Goal: Find specific page/section: Find specific page/section

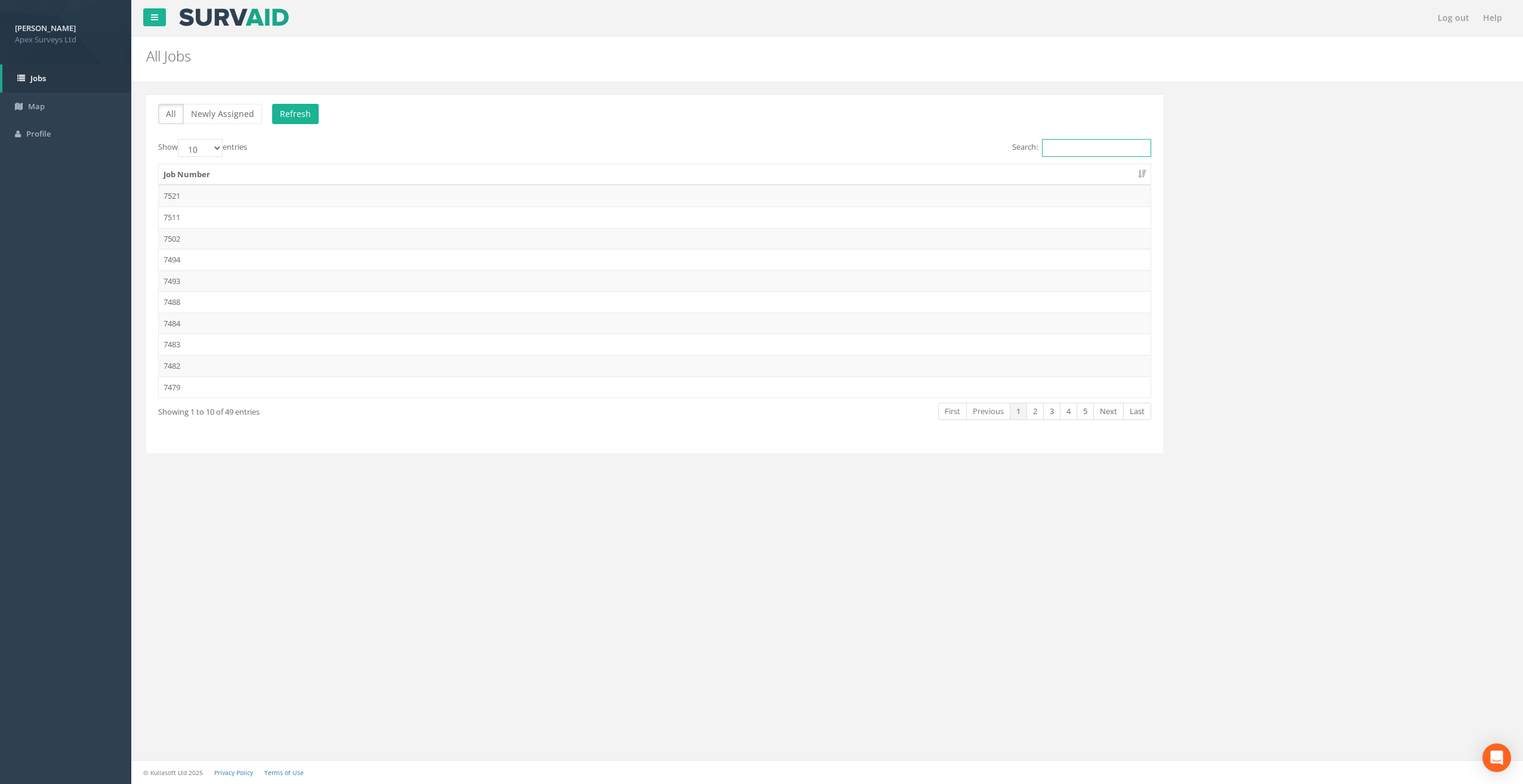
click at [1061, 145] on input "Search:" at bounding box center [1097, 148] width 109 height 18
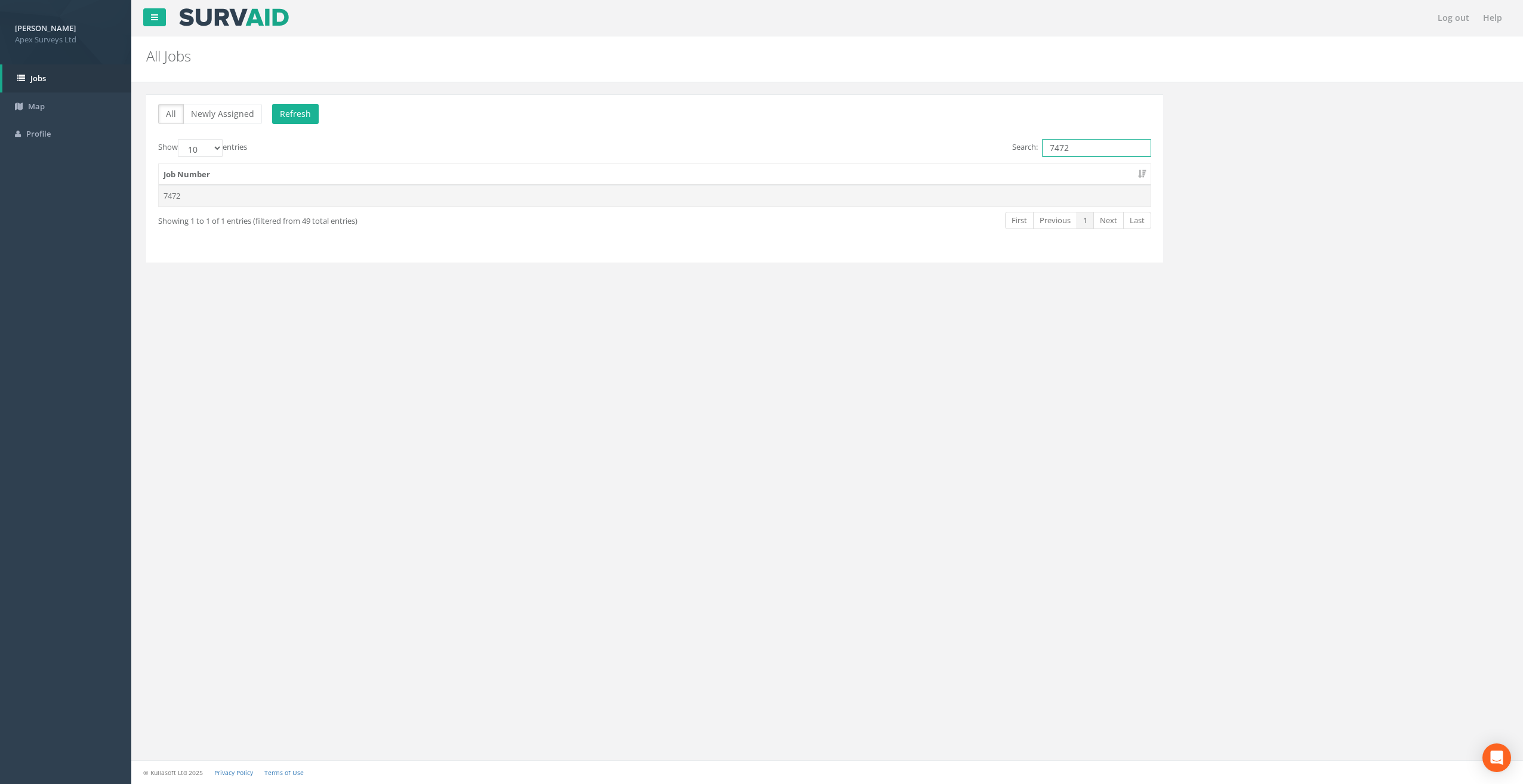
type input "7472"
click at [206, 192] on td "7472" at bounding box center [654, 195] width 992 height 21
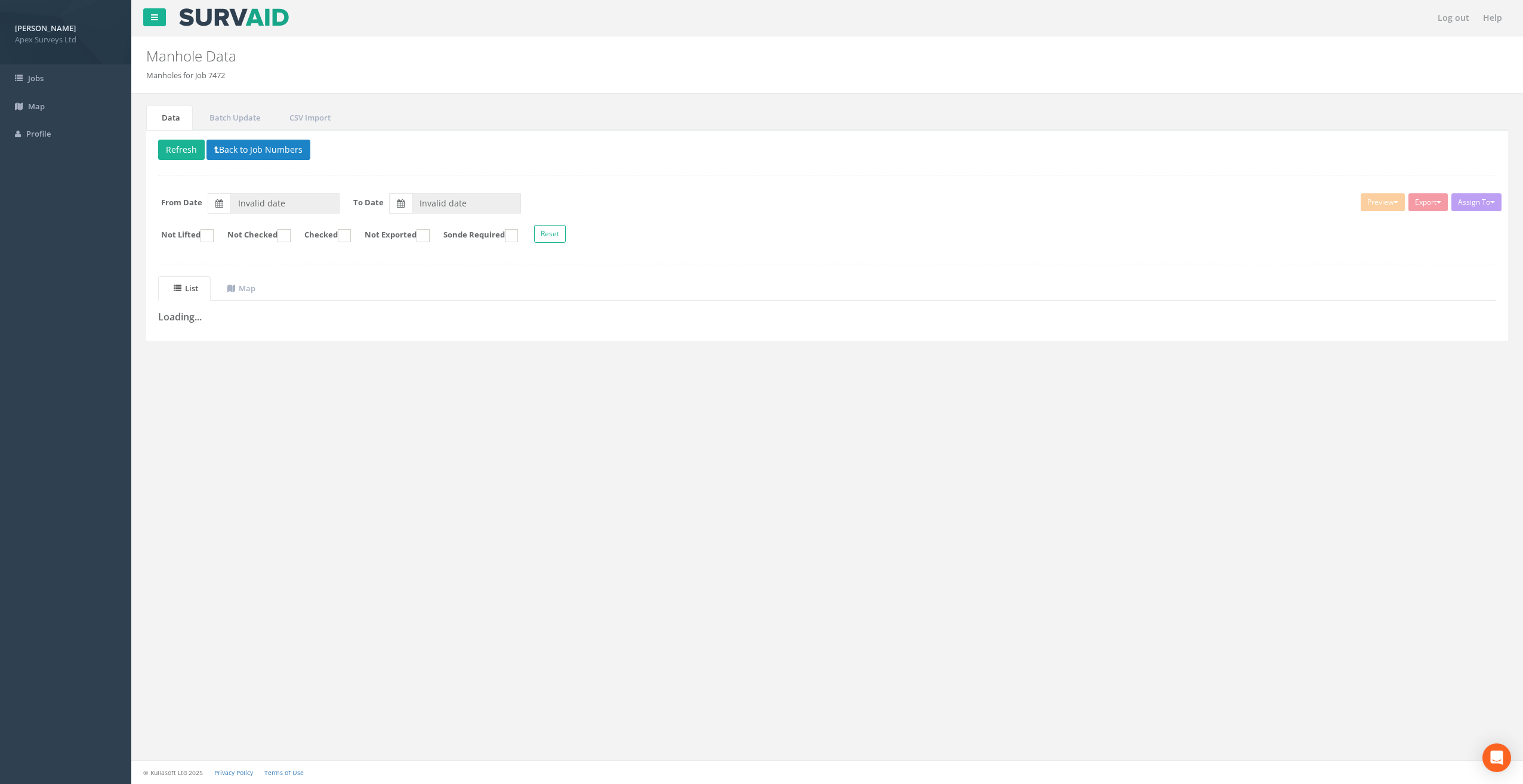
type input "[DATE]"
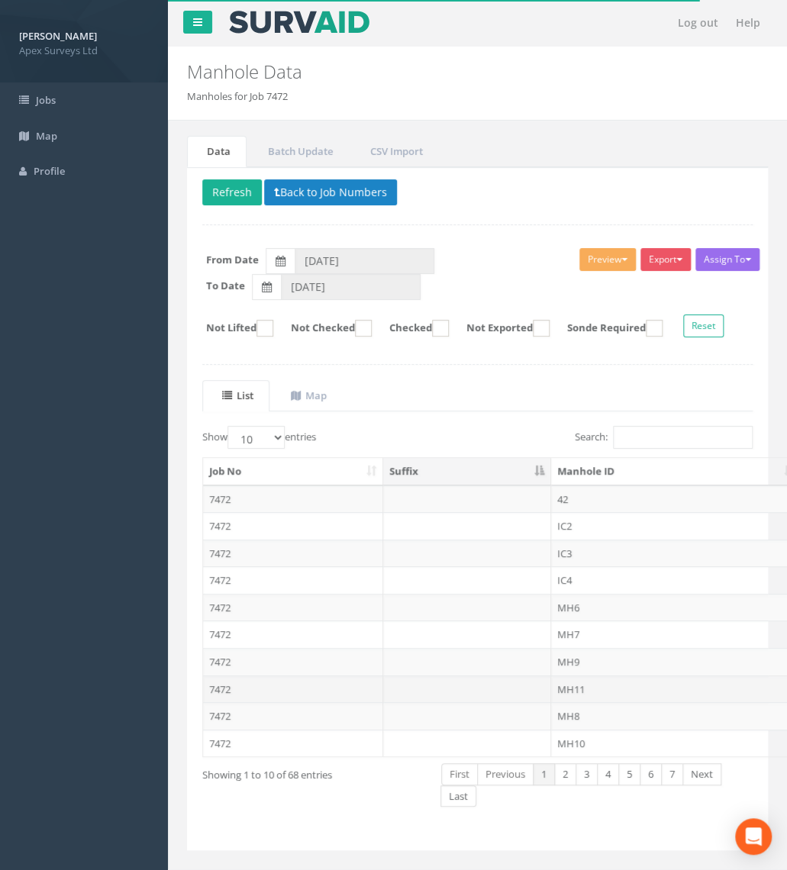
scroll to position [21, 0]
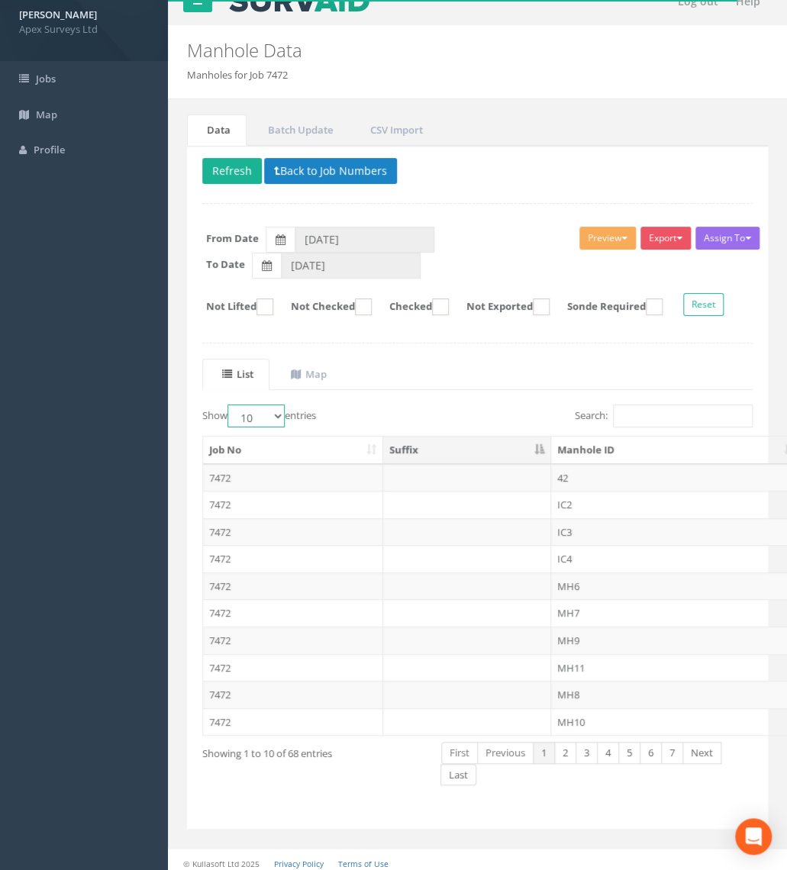
click at [280, 414] on select "10 25 50 100" at bounding box center [255, 416] width 57 height 23
select select "100"
click at [230, 405] on select "10 25 50 100" at bounding box center [255, 416] width 57 height 23
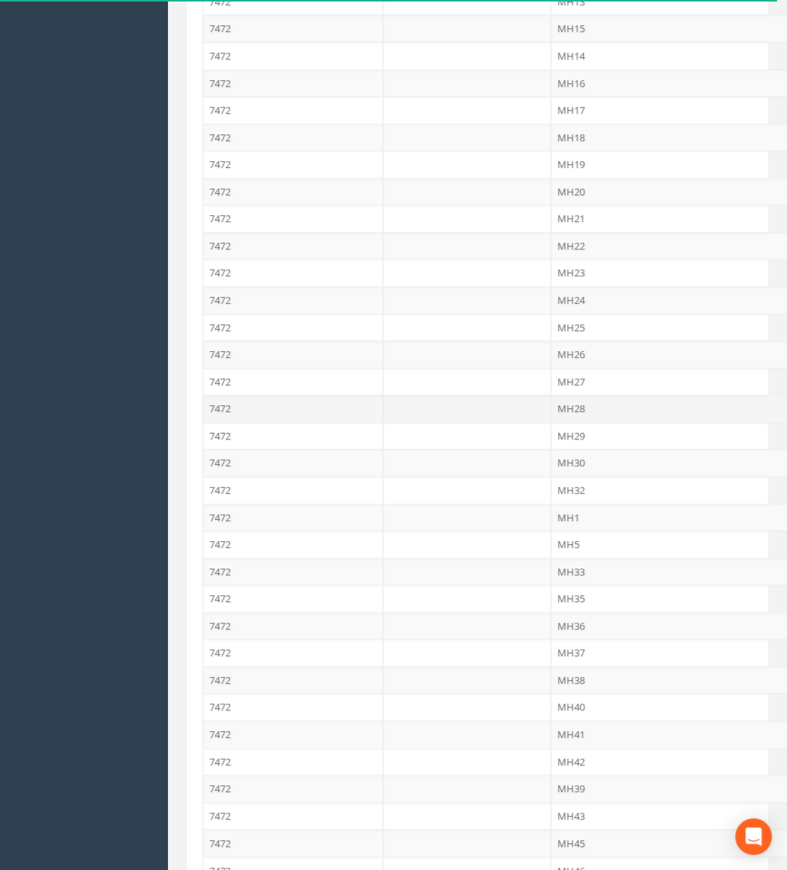
scroll to position [861, 0]
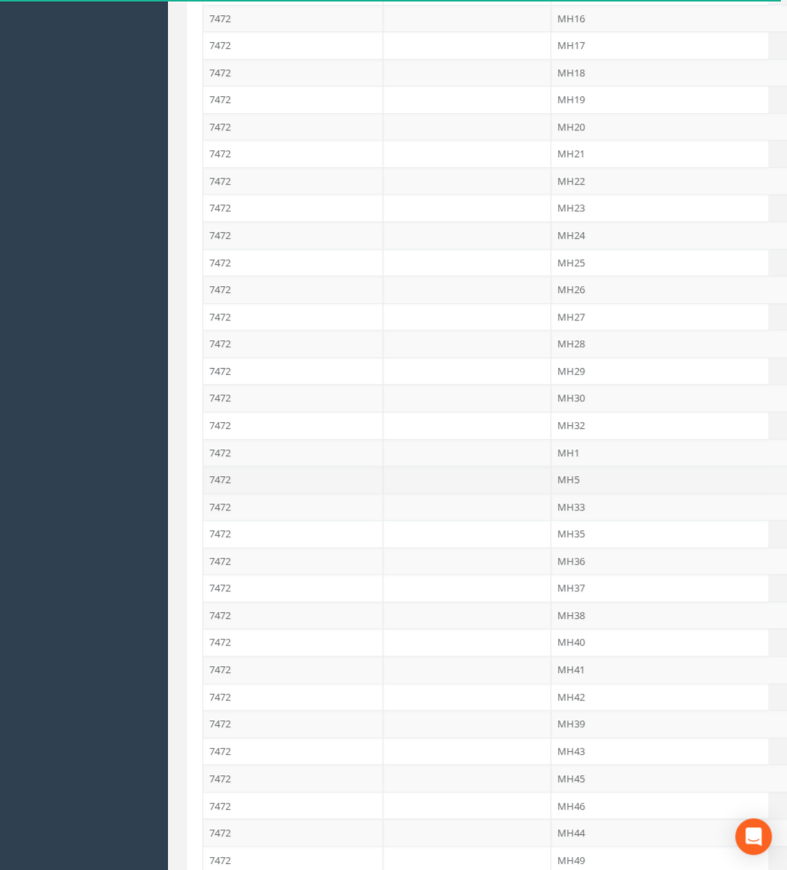
click at [572, 466] on td "MH5" at bounding box center [676, 479] width 250 height 27
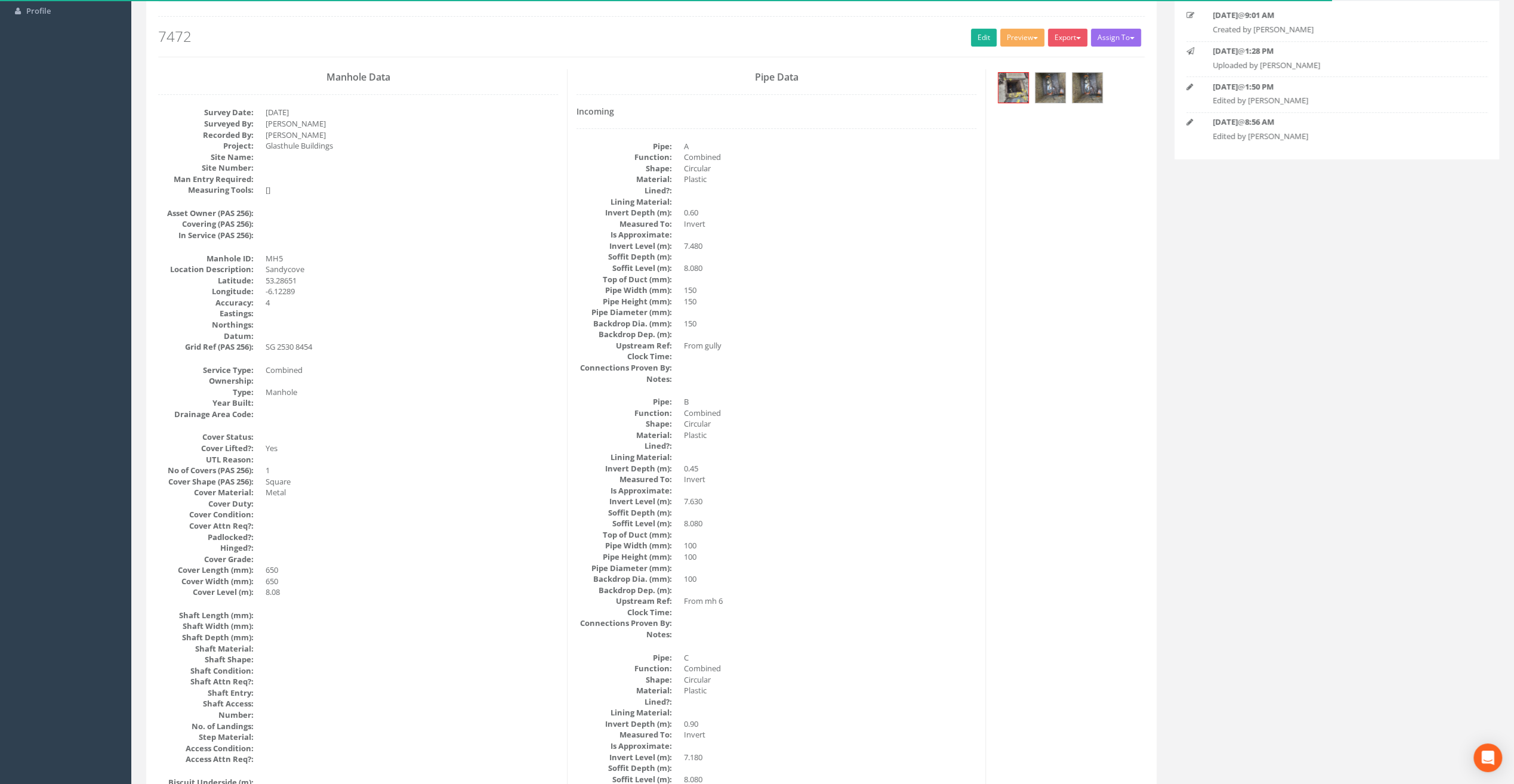
scroll to position [0, 0]
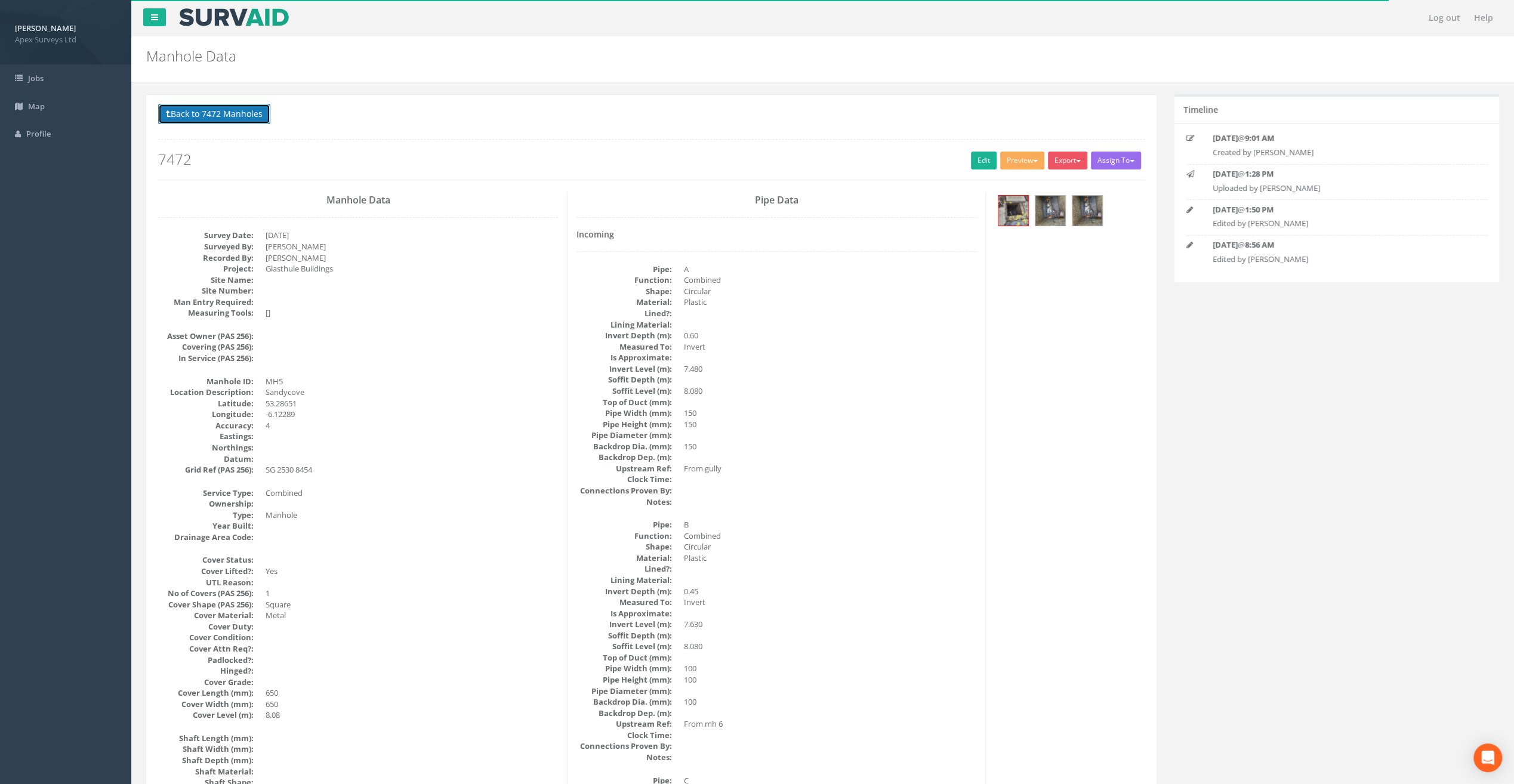
click at [238, 109] on button "Back to 7472 Manholes" at bounding box center [213, 114] width 112 height 20
